Goal: Transaction & Acquisition: Purchase product/service

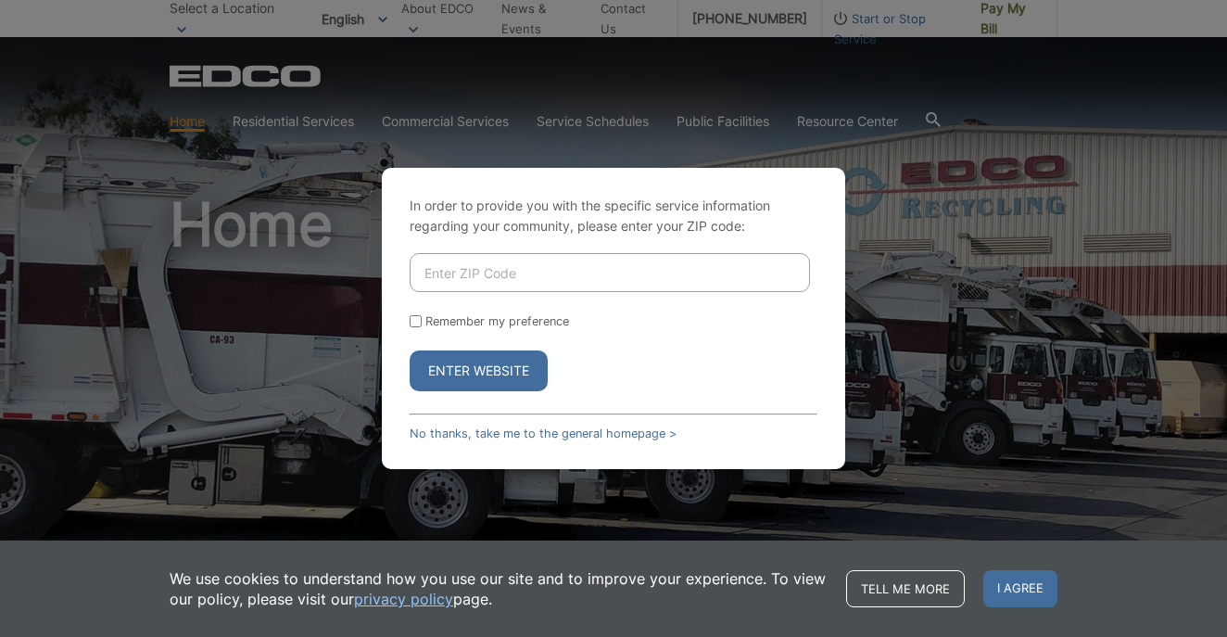
click at [487, 267] on input "Enter ZIP Code" at bounding box center [610, 272] width 400 height 39
type input "91932"
click at [466, 375] on button "Enter Website" at bounding box center [479, 370] width 138 height 41
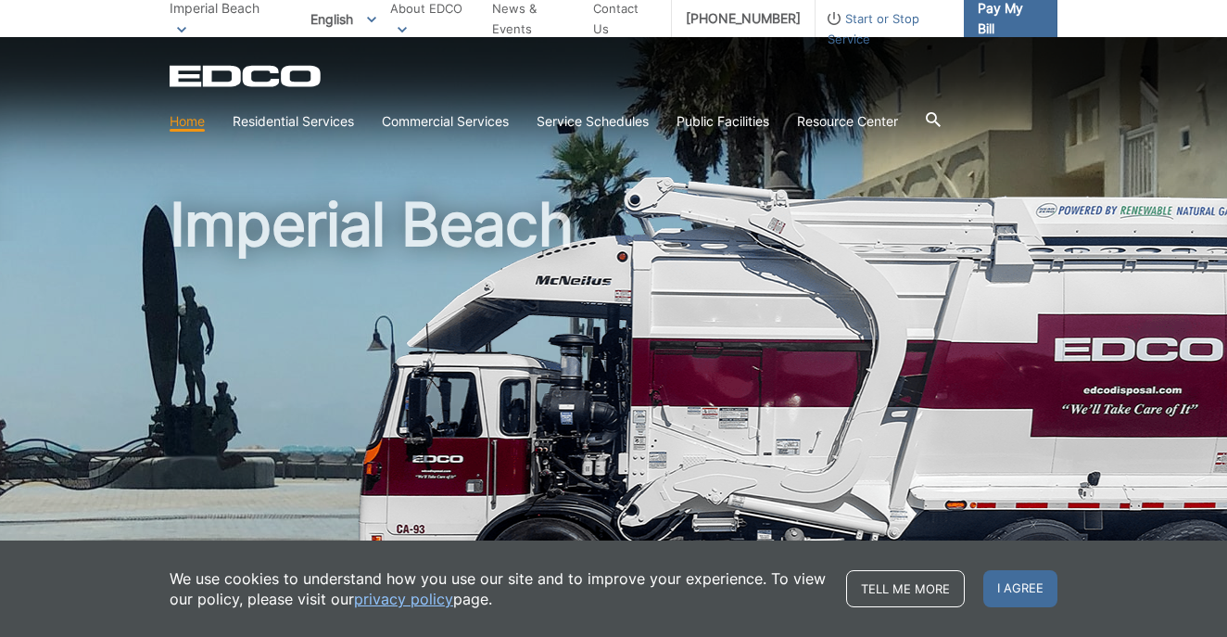
click at [983, 32] on span "Pay My Bill" at bounding box center [1010, 18] width 65 height 41
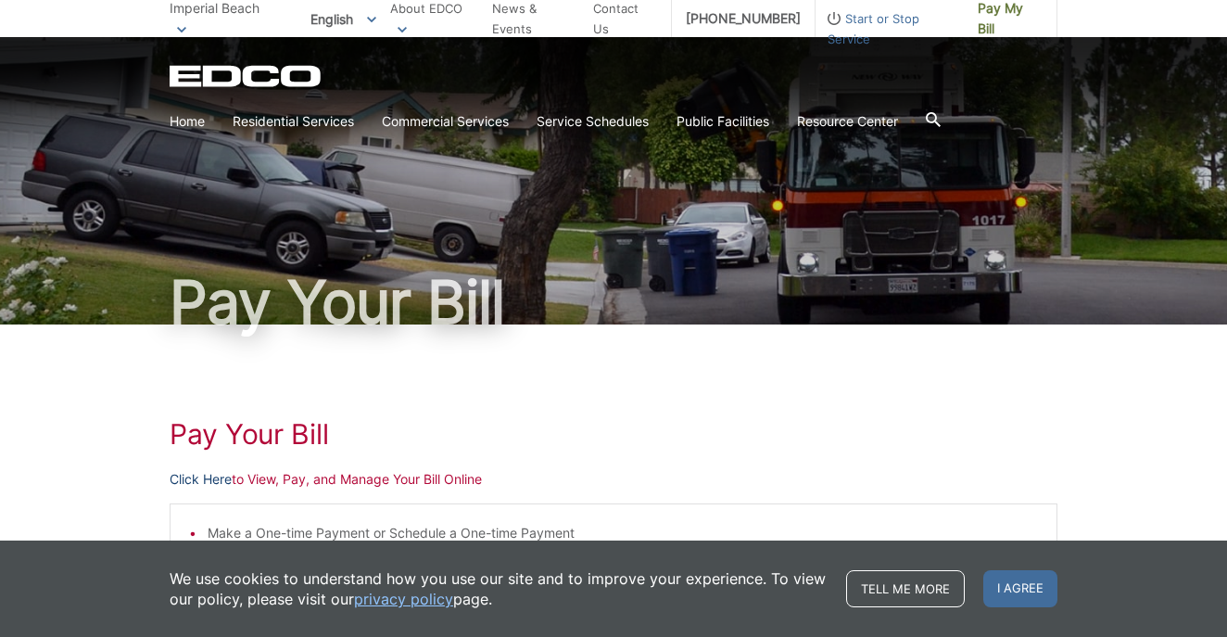
click at [198, 477] on link "Click Here" at bounding box center [201, 479] width 62 height 20
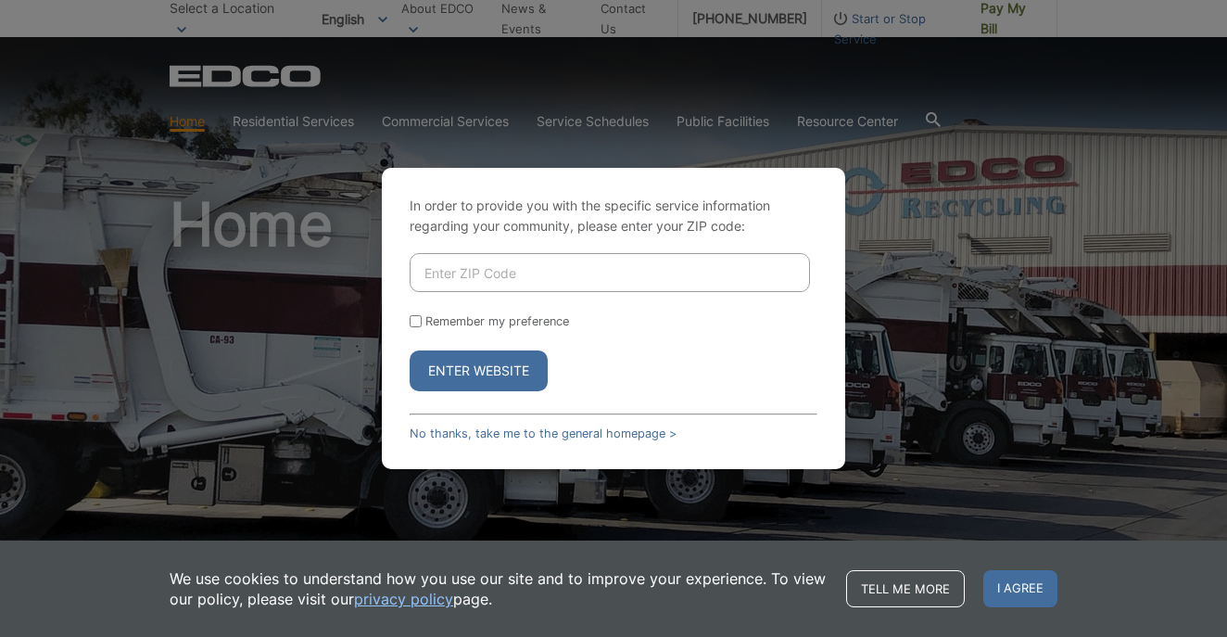
click at [477, 280] on input "Enter ZIP Code" at bounding box center [610, 272] width 400 height 39
type input "91932"
click at [477, 372] on button "Enter Website" at bounding box center [479, 370] width 138 height 41
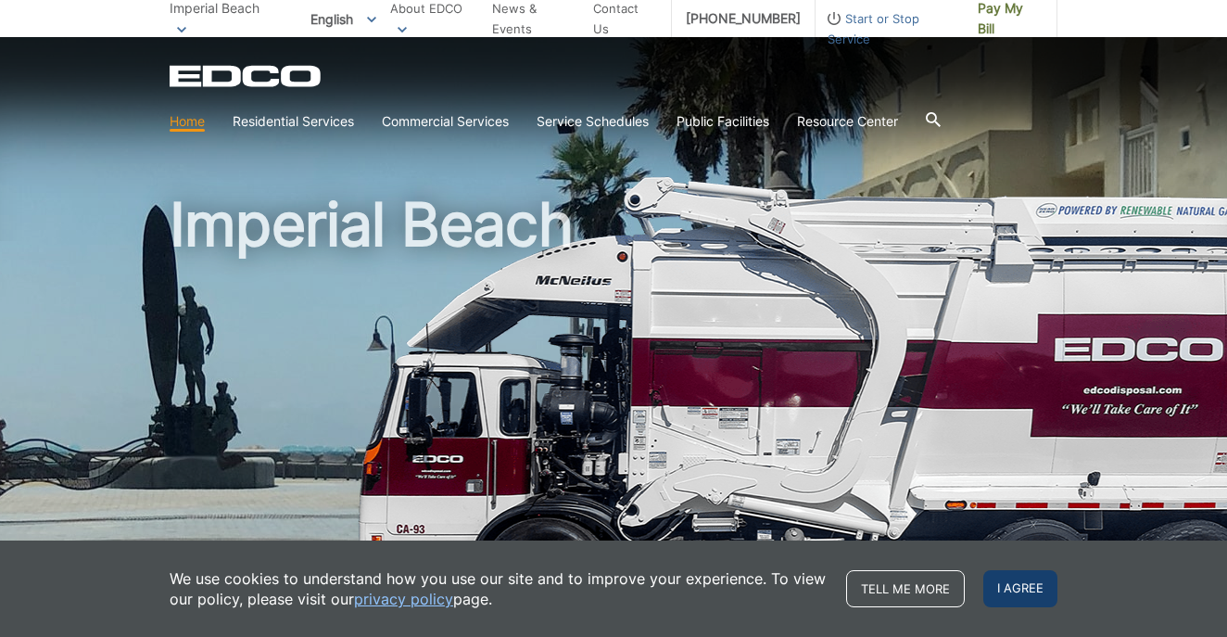
click at [1011, 586] on span "I agree" at bounding box center [1021, 588] width 74 height 37
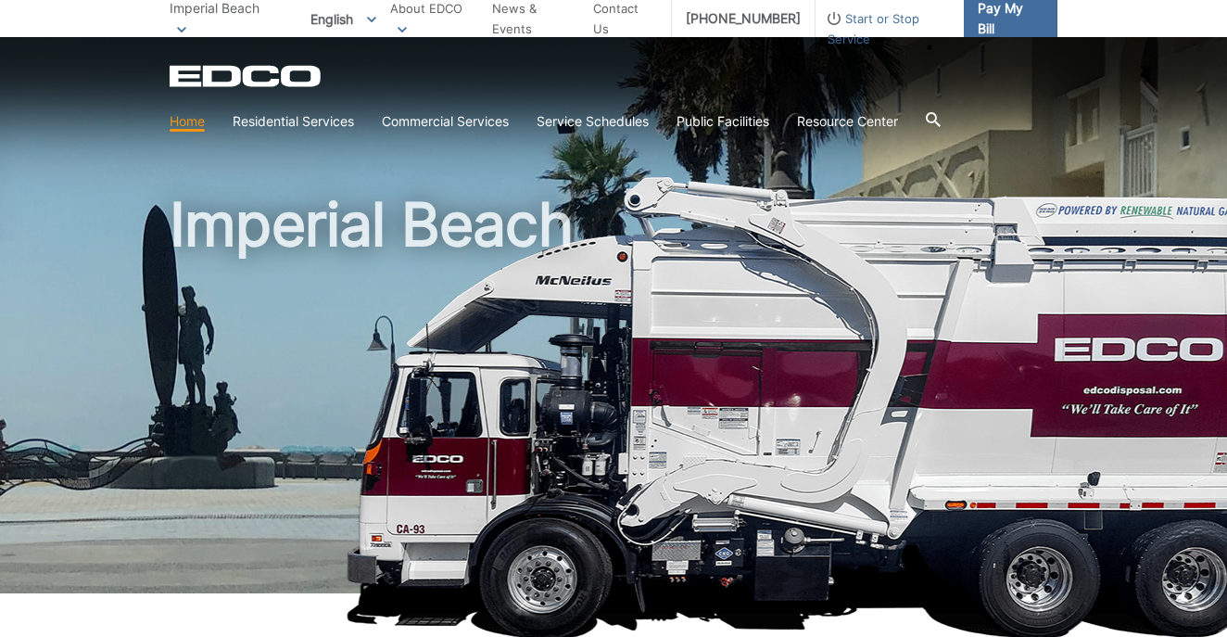
click at [1002, 3] on span "Pay My Bill" at bounding box center [1010, 18] width 65 height 41
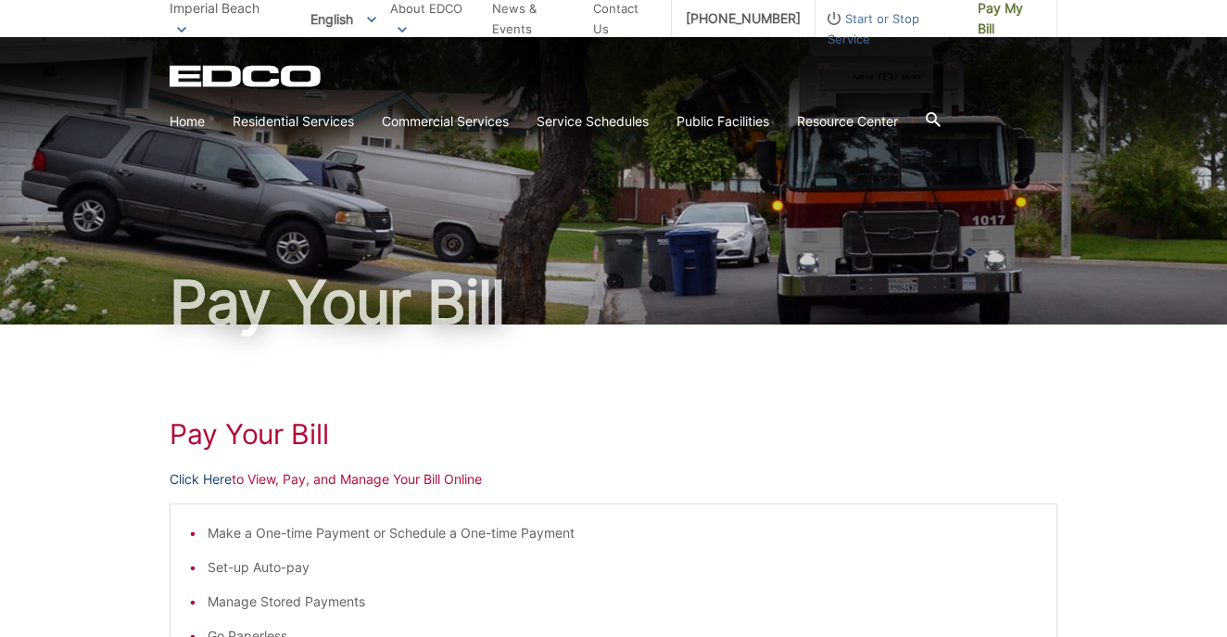
click at [206, 480] on link "Click Here" at bounding box center [201, 479] width 62 height 20
